Goal: Information Seeking & Learning: Check status

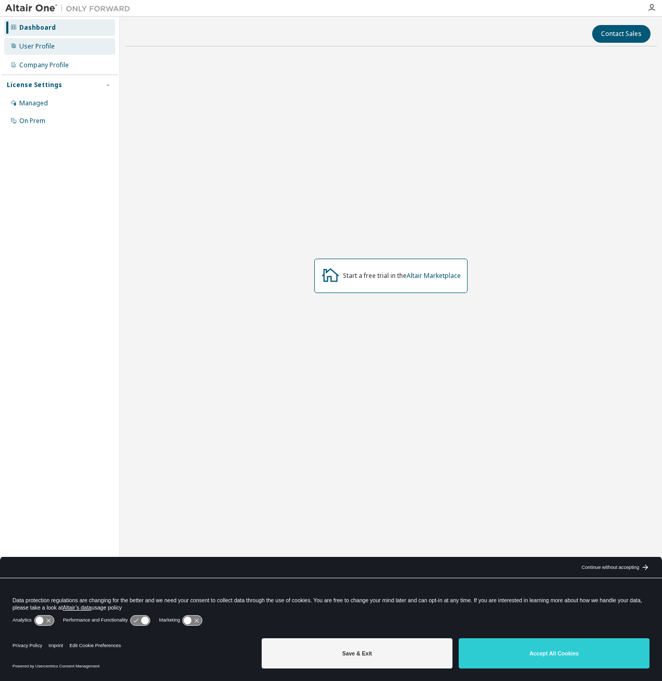
click at [39, 46] on div "User Profile" at bounding box center [36, 46] width 35 height 8
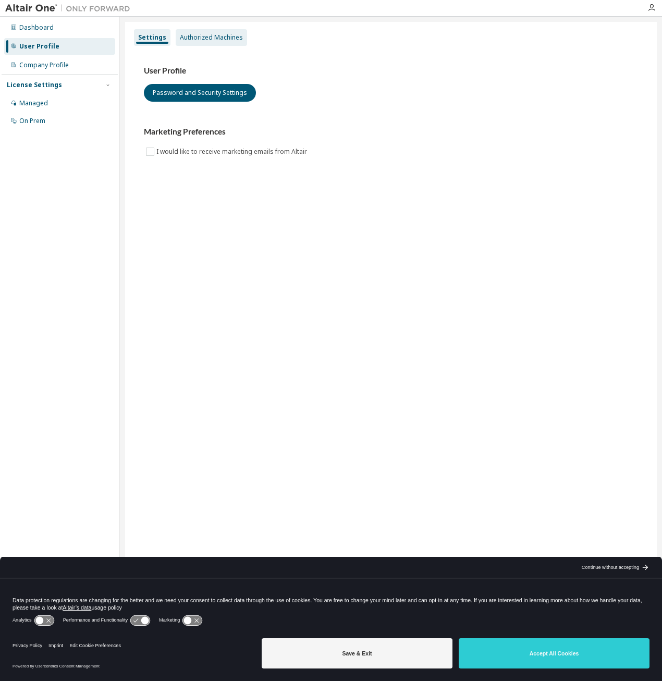
click at [196, 38] on div "Authorized Machines" at bounding box center [211, 37] width 63 height 8
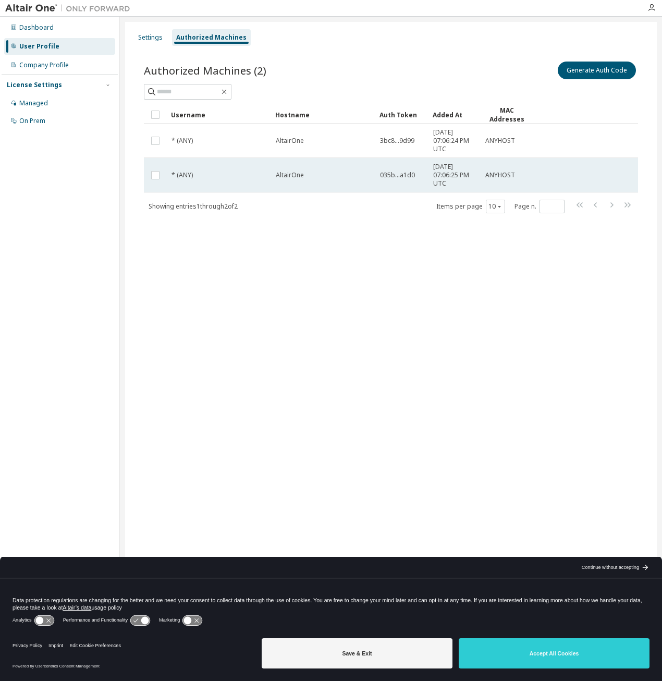
click at [312, 178] on div "AltairOne" at bounding box center [323, 175] width 95 height 8
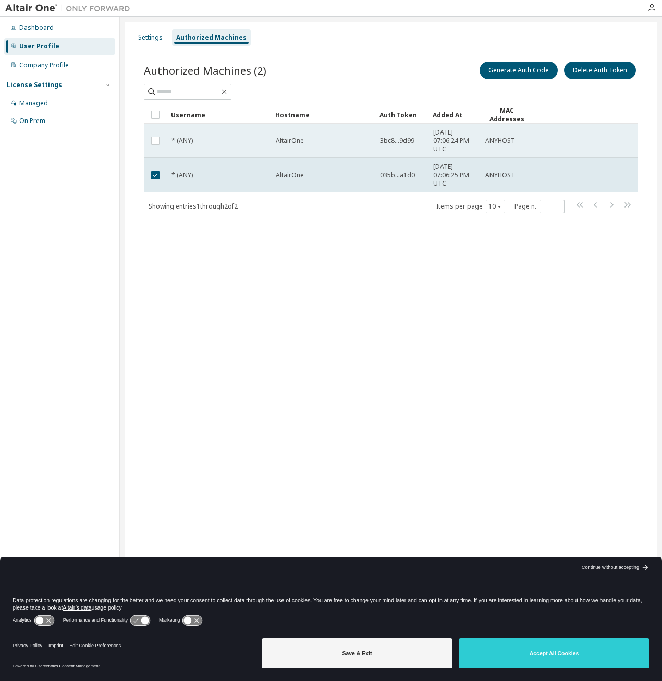
click at [316, 141] on div "AltairOne" at bounding box center [323, 141] width 95 height 8
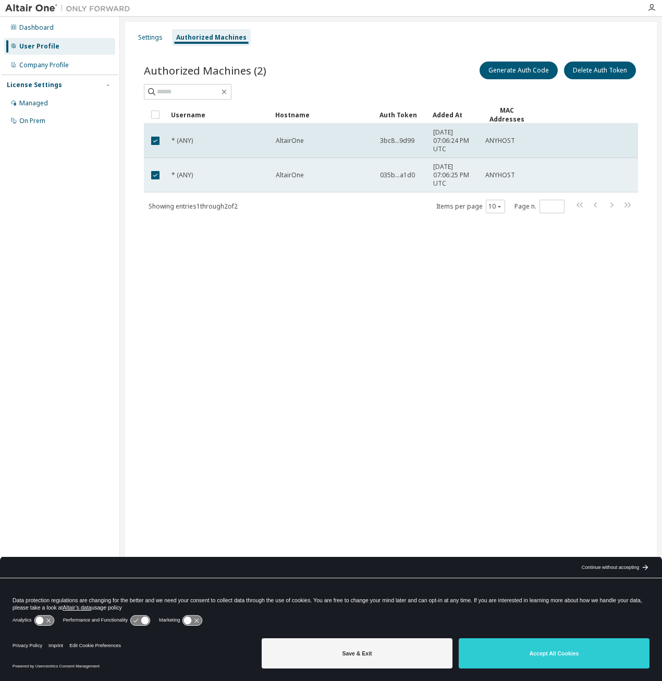
click at [311, 176] on div "AltairOne" at bounding box center [323, 175] width 95 height 8
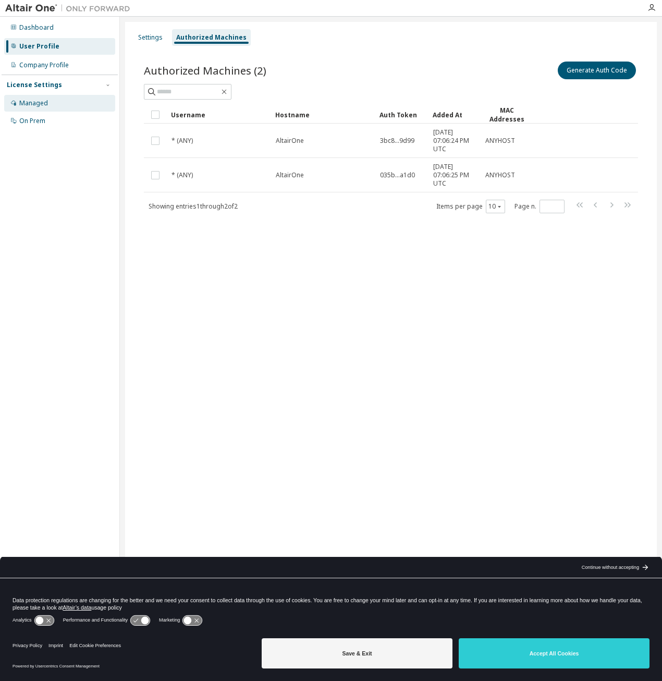
click at [41, 106] on div "Managed" at bounding box center [33, 103] width 29 height 8
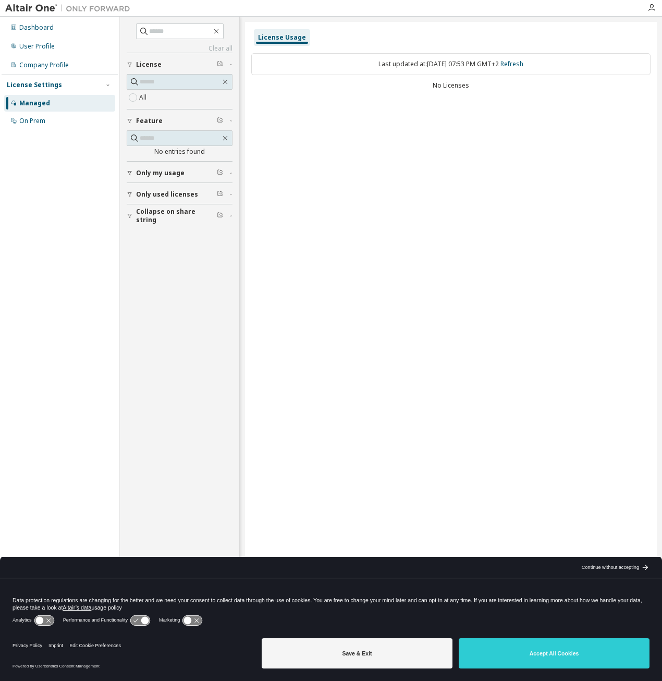
click at [165, 171] on span "Only my usage" at bounding box center [160, 173] width 48 height 8
click at [166, 170] on span "Only my usage" at bounding box center [160, 173] width 48 height 8
click at [34, 119] on div "On Prem" at bounding box center [32, 121] width 26 height 8
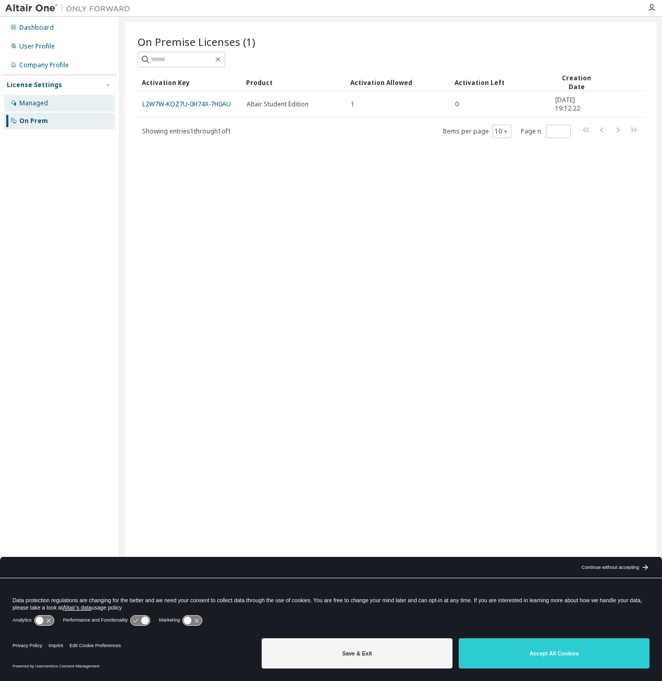
click at [48, 109] on div "Managed" at bounding box center [59, 103] width 111 height 17
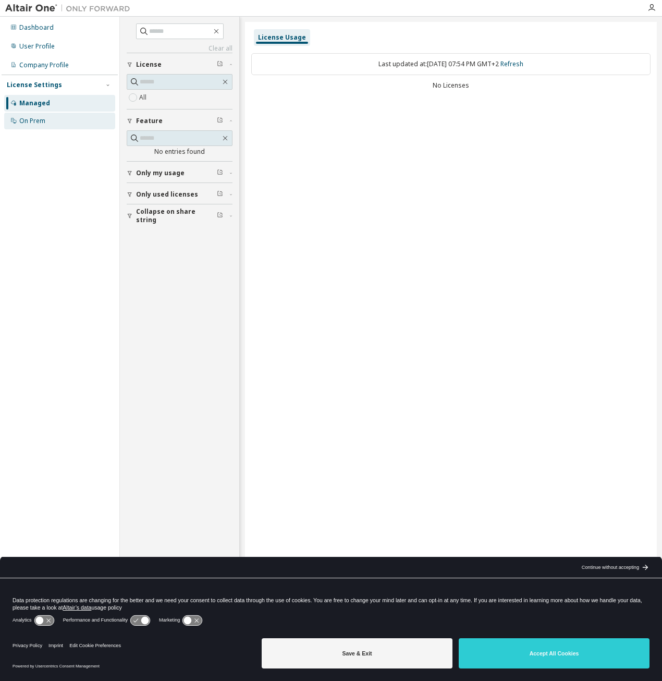
click at [40, 117] on div "On Prem" at bounding box center [32, 121] width 26 height 8
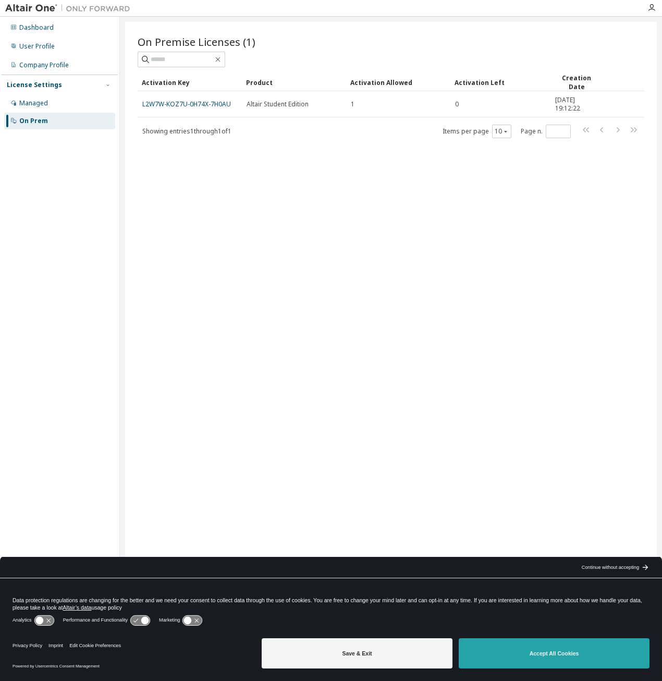
click at [557, 653] on button "Accept All Cookies" at bounding box center [554, 653] width 191 height 30
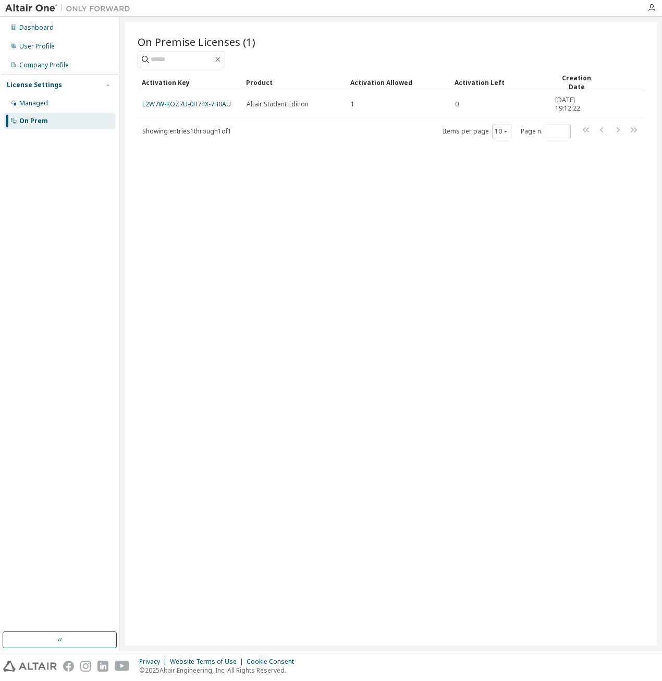
click at [394, 168] on div "On Premise Licenses (1) Clear Load Save Save As Field Operator Value Select fil…" at bounding box center [391, 333] width 532 height 623
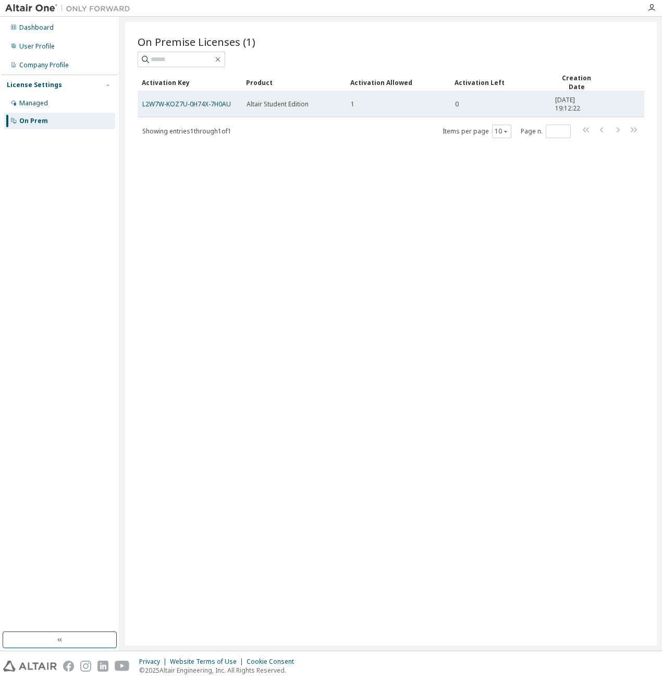
click at [248, 102] on span "Altair Student Edition" at bounding box center [278, 104] width 62 height 8
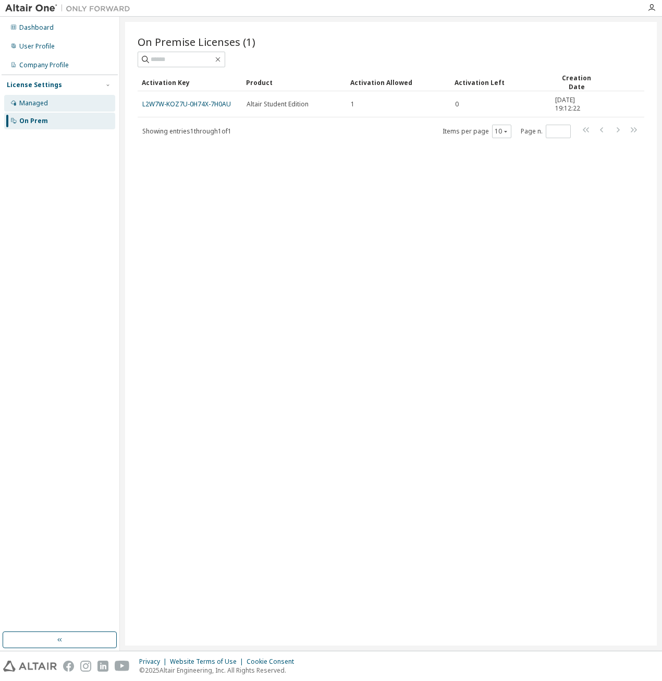
click at [39, 104] on div "Managed" at bounding box center [33, 103] width 29 height 8
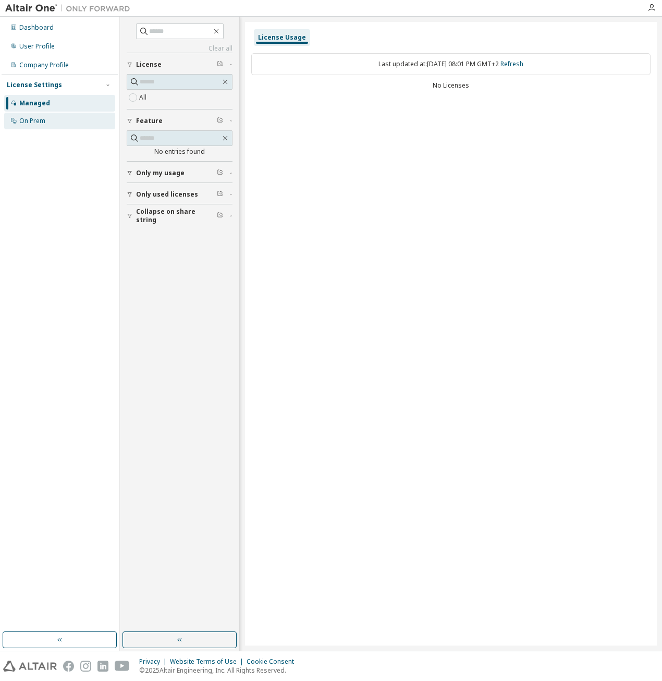
click at [39, 121] on div "On Prem" at bounding box center [32, 121] width 26 height 8
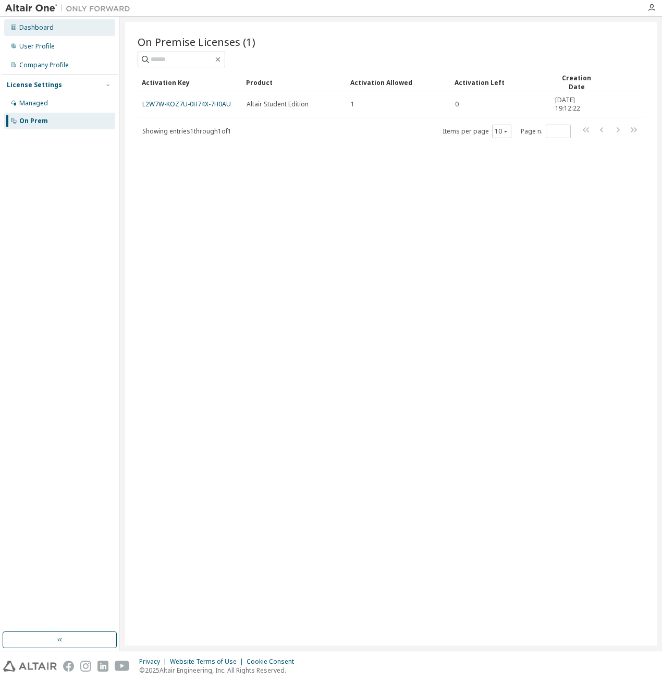
click at [46, 29] on div "Dashboard" at bounding box center [36, 27] width 34 height 8
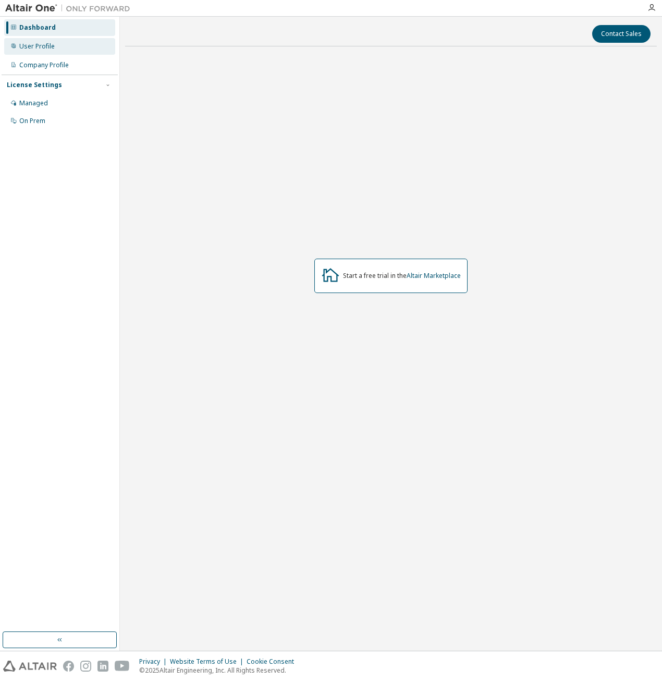
click at [40, 44] on div "User Profile" at bounding box center [36, 46] width 35 height 8
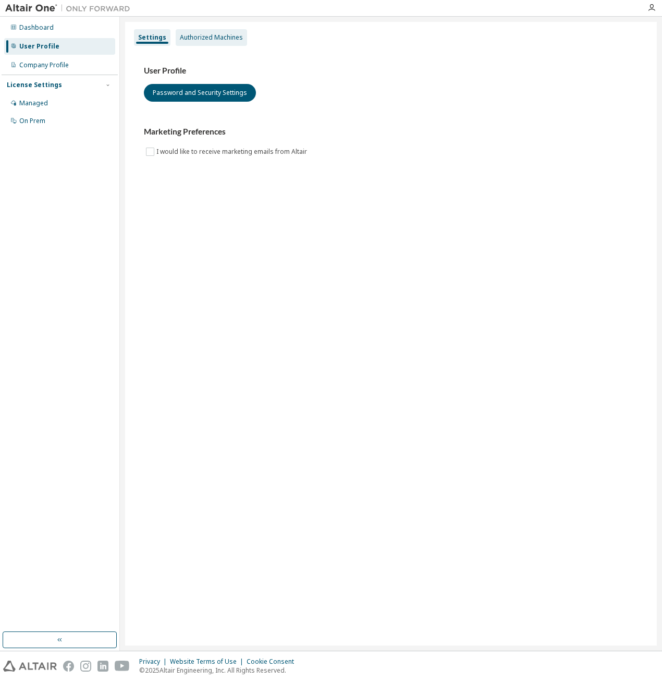
click at [198, 35] on div "Authorized Machines" at bounding box center [211, 37] width 63 height 8
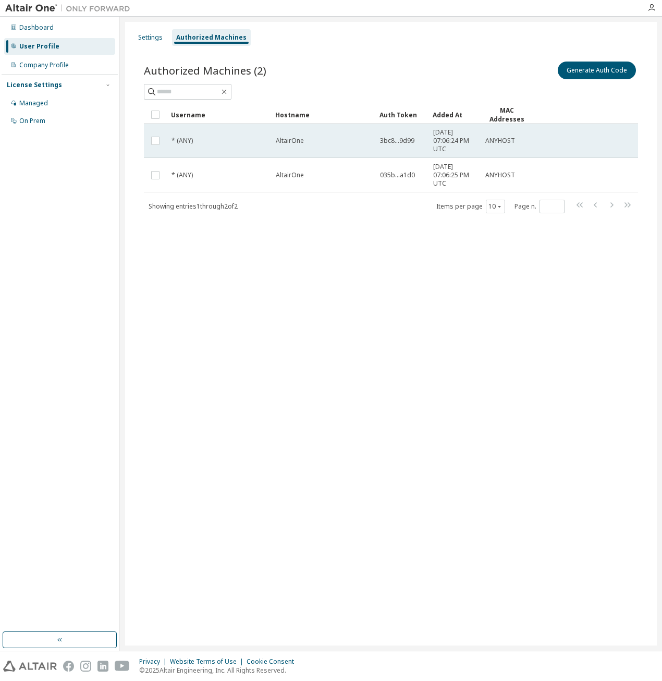
click at [198, 144] on div "* (ANY)" at bounding box center [218, 141] width 95 height 8
click at [201, 141] on div "* (ANY)" at bounding box center [218, 141] width 95 height 8
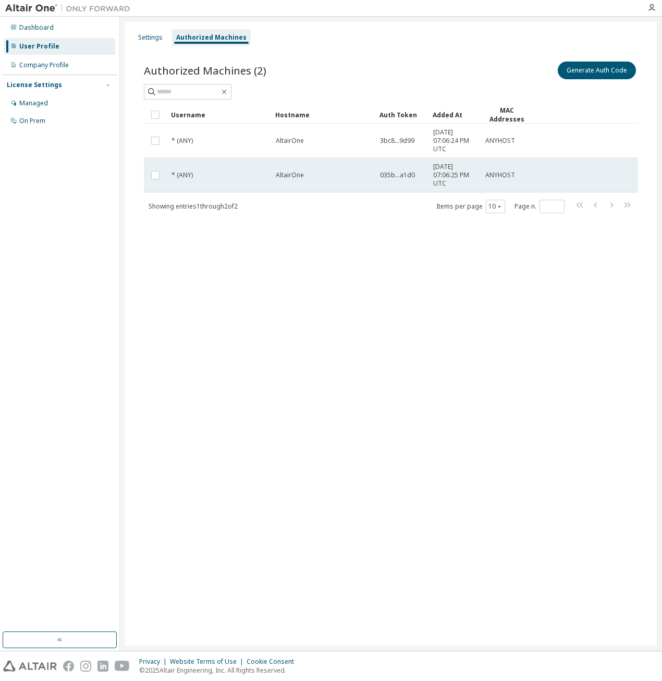
click at [214, 179] on td "* (ANY)" at bounding box center [219, 175] width 104 height 34
click at [215, 179] on td "* (ANY)" at bounding box center [219, 175] width 104 height 34
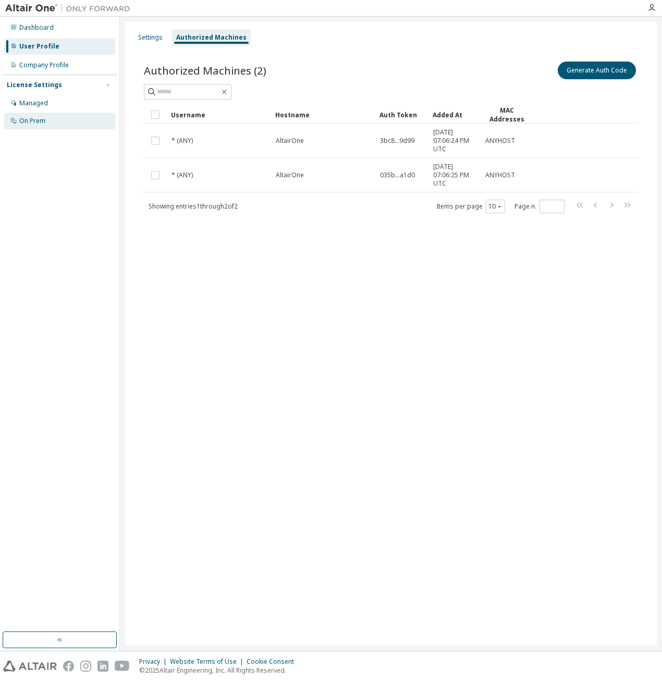
click at [37, 122] on div "On Prem" at bounding box center [32, 121] width 26 height 8
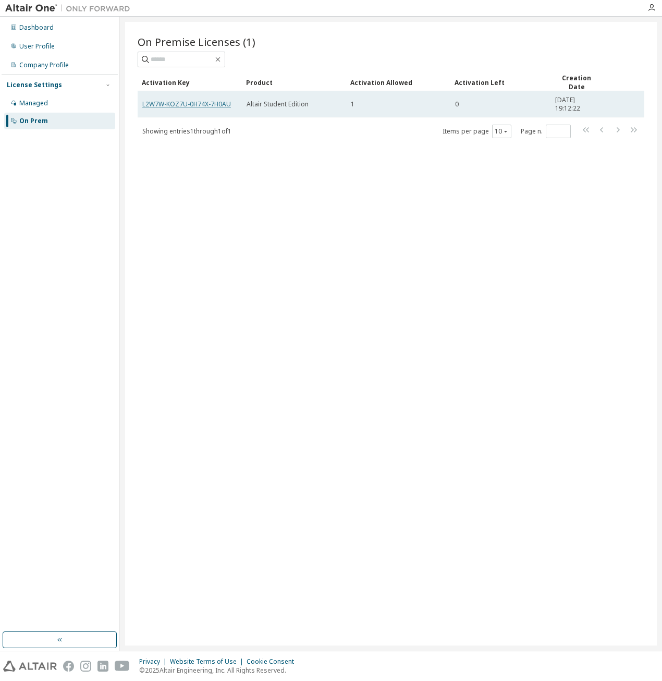
click at [203, 102] on link "L2W7W-KOZ7U-0H74X-7H0AU" at bounding box center [186, 104] width 89 height 9
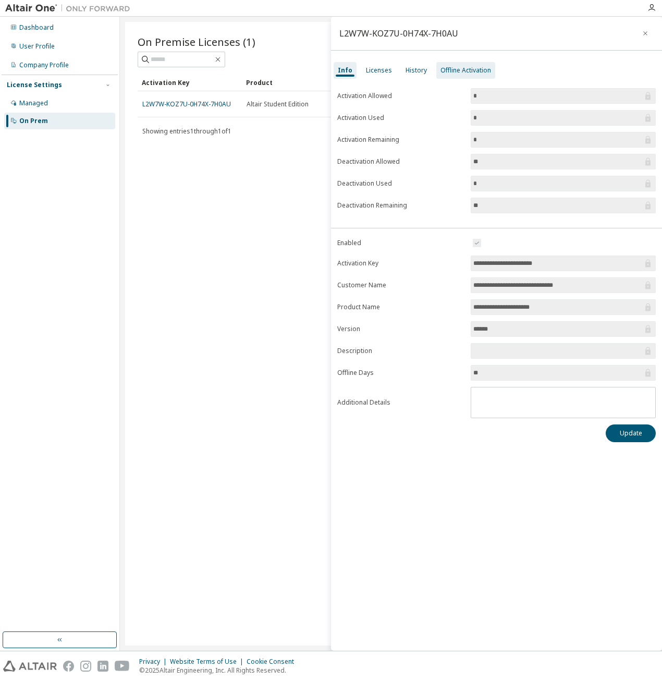
click at [452, 71] on div "Offline Activation" at bounding box center [465, 70] width 51 height 8
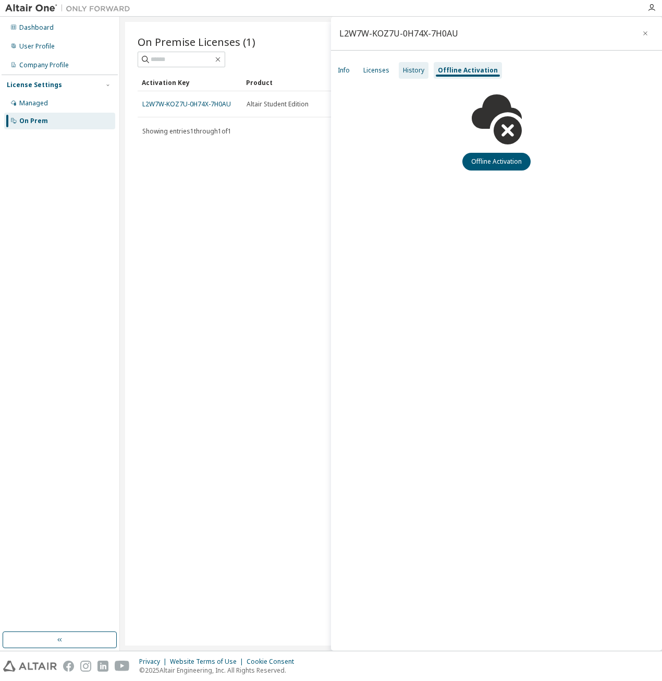
click at [409, 69] on div "History" at bounding box center [413, 70] width 21 height 8
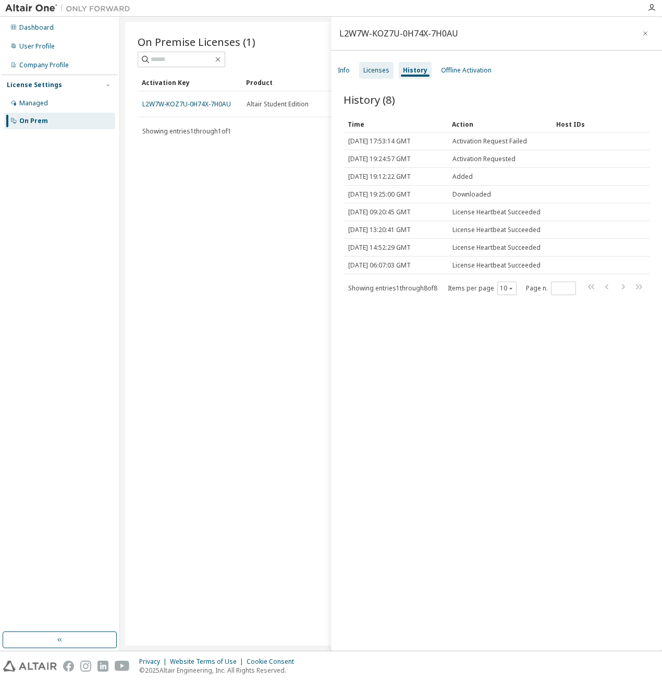
click at [376, 70] on div "Licenses" at bounding box center [376, 70] width 26 height 8
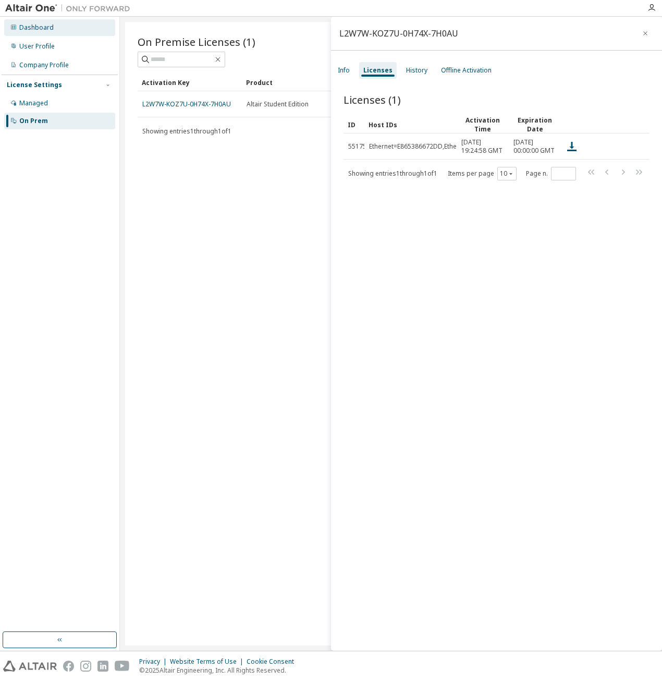
click at [26, 27] on div "Dashboard" at bounding box center [36, 27] width 34 height 8
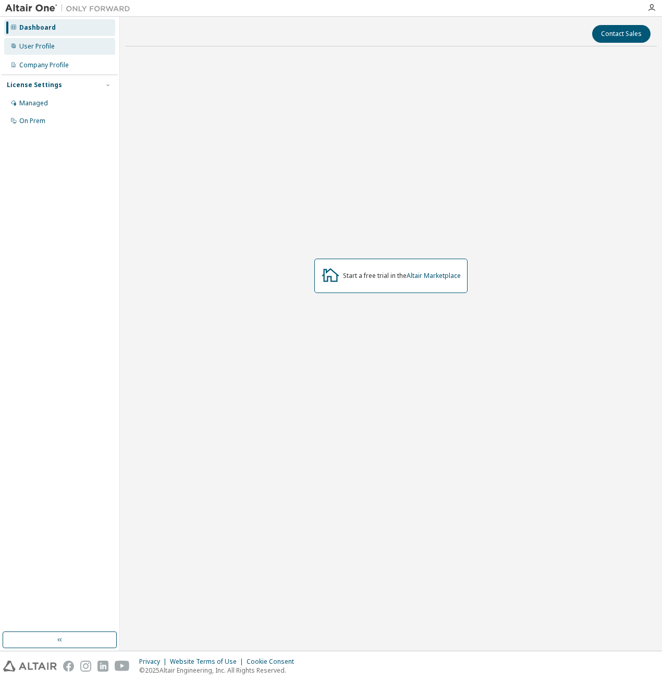
click at [31, 45] on div "User Profile" at bounding box center [36, 46] width 35 height 8
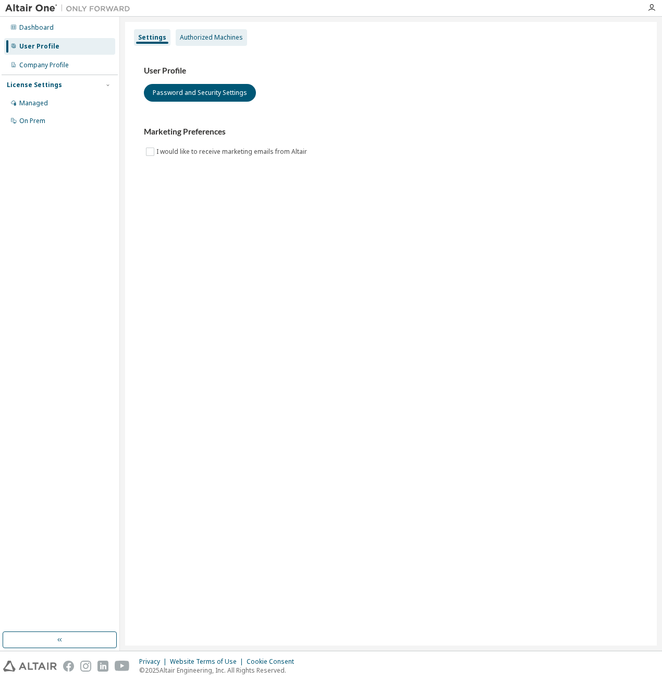
click at [191, 37] on div "Authorized Machines" at bounding box center [211, 37] width 63 height 8
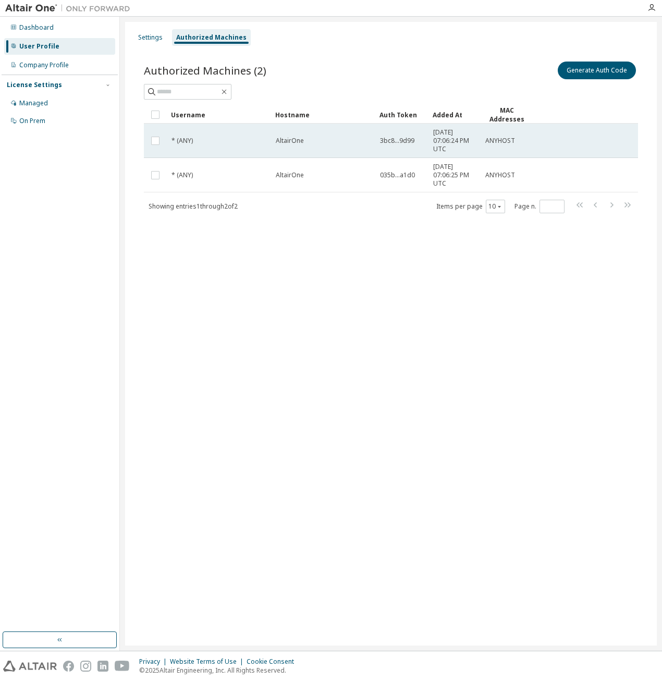
click at [183, 138] on span "* (ANY)" at bounding box center [181, 141] width 21 height 8
click at [182, 140] on span "* (ANY)" at bounding box center [181, 141] width 21 height 8
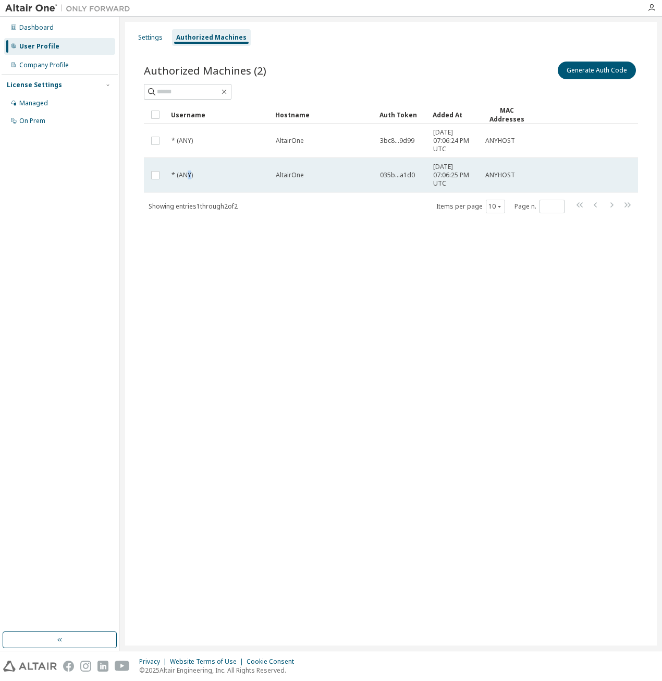
click at [189, 172] on span "* (ANY)" at bounding box center [181, 175] width 21 height 8
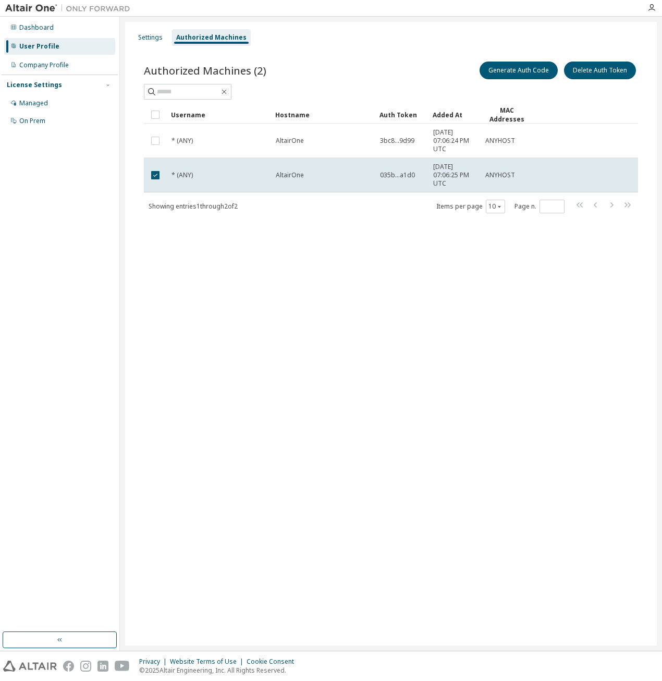
click at [189, 172] on span "* (ANY)" at bounding box center [181, 175] width 21 height 8
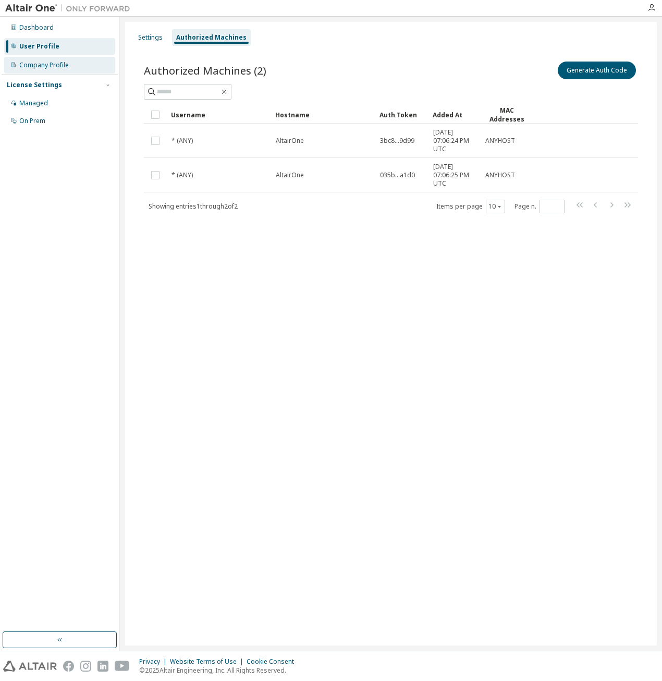
click at [42, 68] on div "Company Profile" at bounding box center [44, 65] width 50 height 8
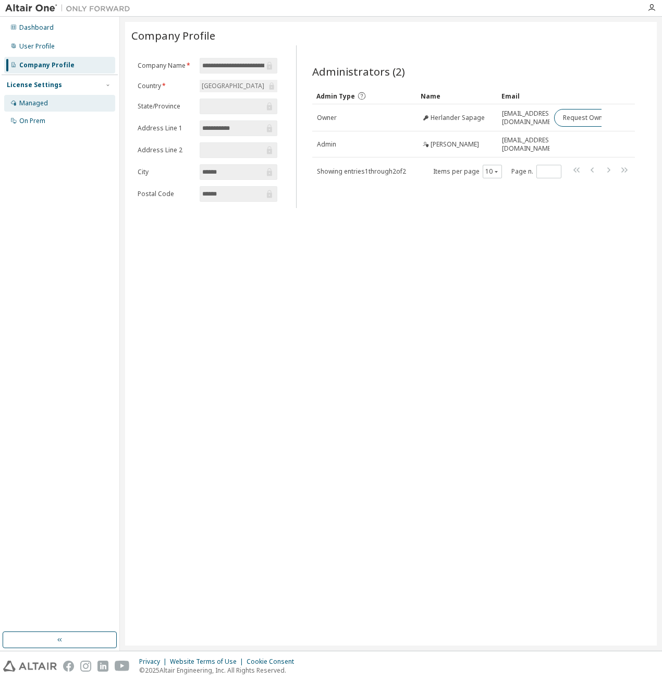
click at [24, 103] on div "Managed" at bounding box center [33, 103] width 29 height 8
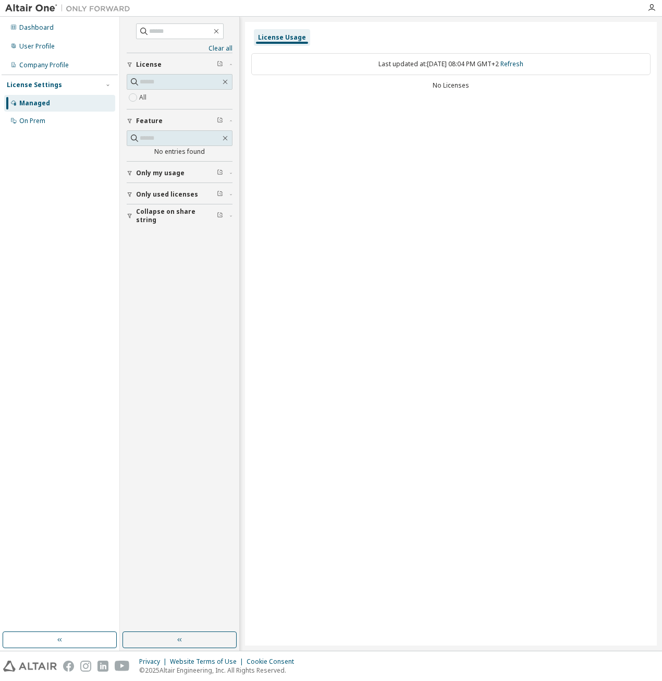
click at [157, 174] on span "Only my usage" at bounding box center [160, 173] width 48 height 8
click at [152, 171] on span "Only my usage" at bounding box center [160, 173] width 48 height 8
click at [161, 194] on span "Only used licenses" at bounding box center [167, 194] width 62 height 8
click at [29, 121] on div "On Prem" at bounding box center [32, 121] width 26 height 8
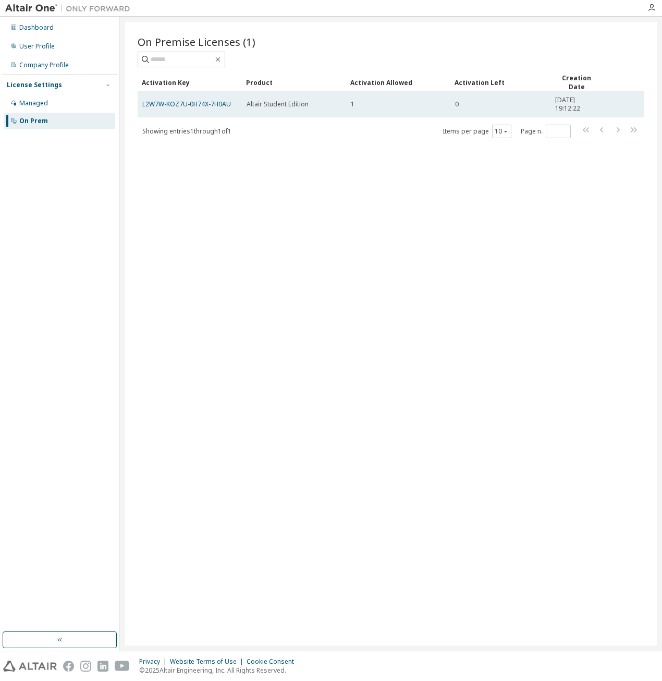
click at [298, 101] on span "Altair Student Edition" at bounding box center [278, 104] width 62 height 8
click at [570, 103] on span "2025-09-01 19:12:22" at bounding box center [576, 104] width 43 height 17
click at [197, 100] on link "L2W7W-KOZ7U-0H74X-7H0AU" at bounding box center [186, 104] width 89 height 9
